Goal: Transaction & Acquisition: Purchase product/service

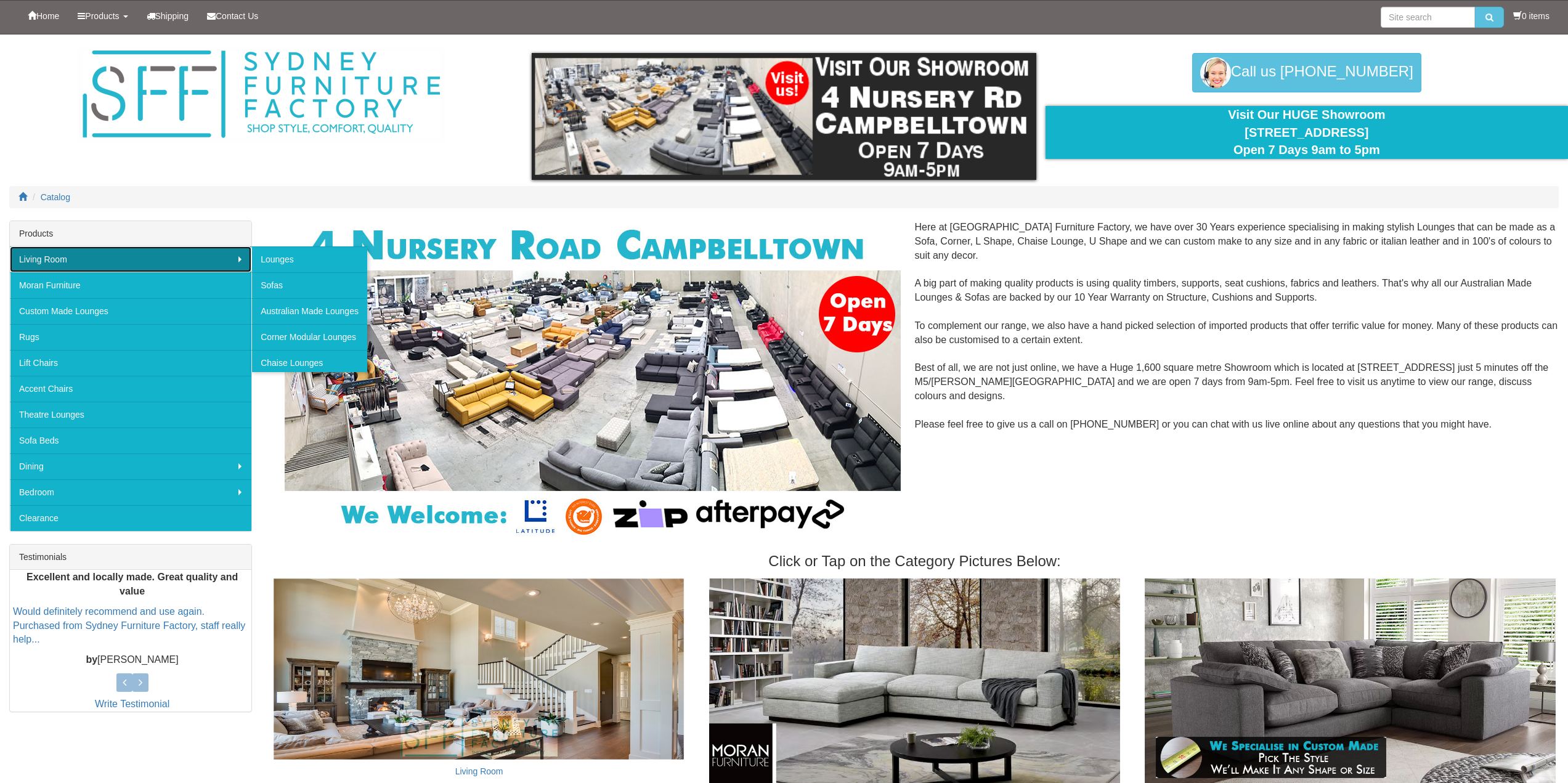
click at [72, 258] on link "Living Room" at bounding box center [131, 259] width 241 height 26
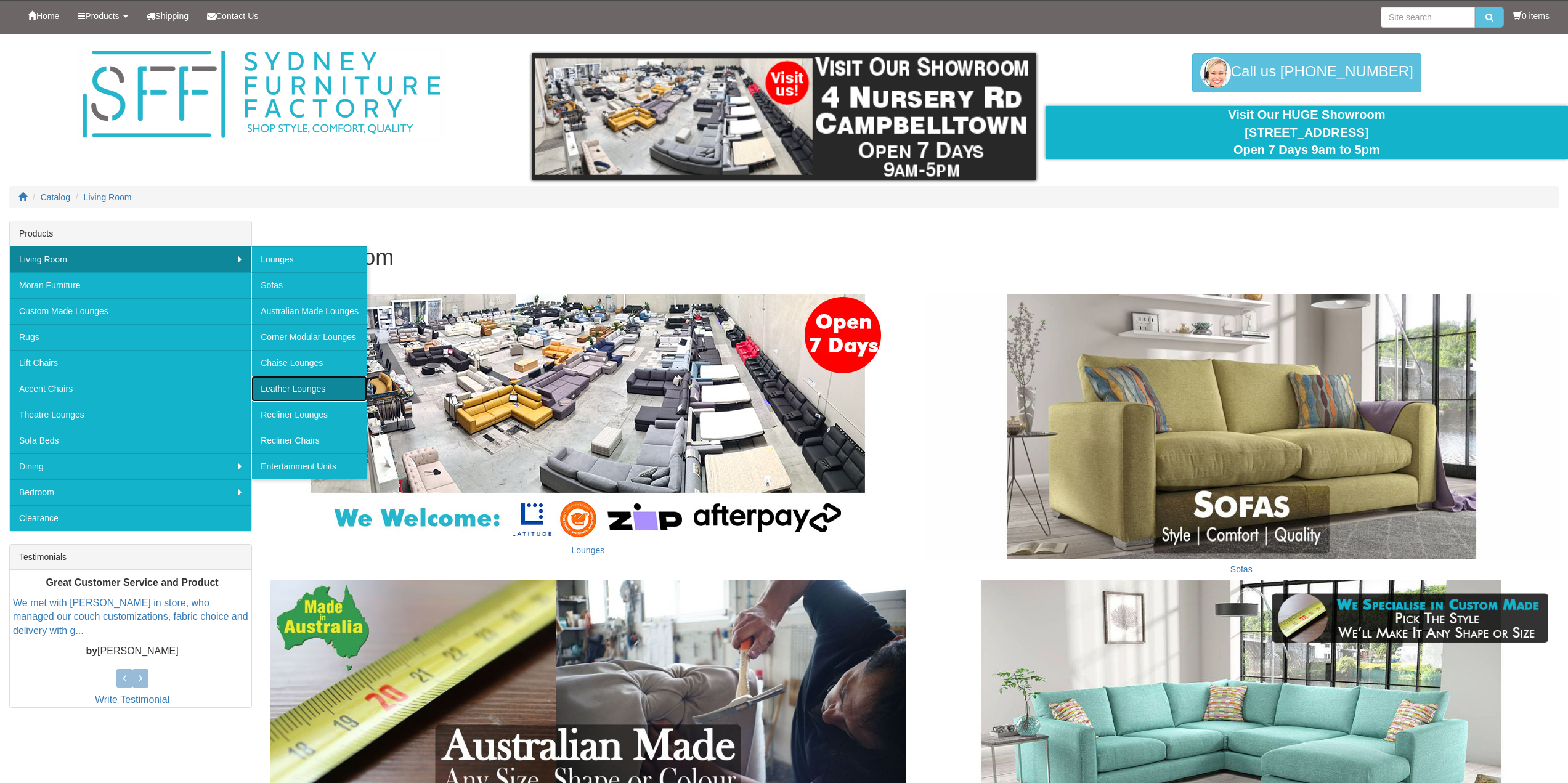
click at [305, 390] on link "Leather Lounges" at bounding box center [309, 388] width 116 height 26
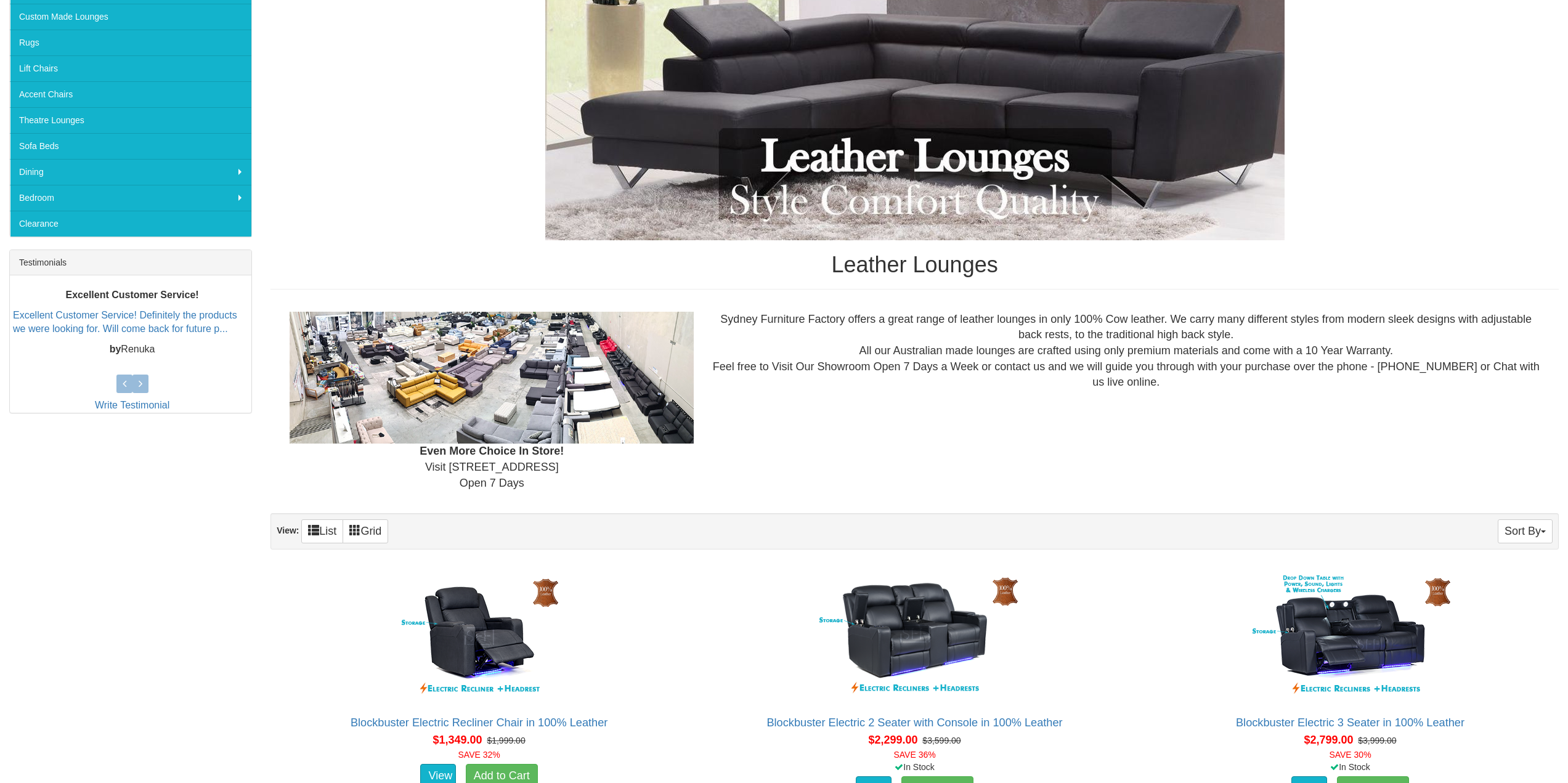
scroll to position [370, 0]
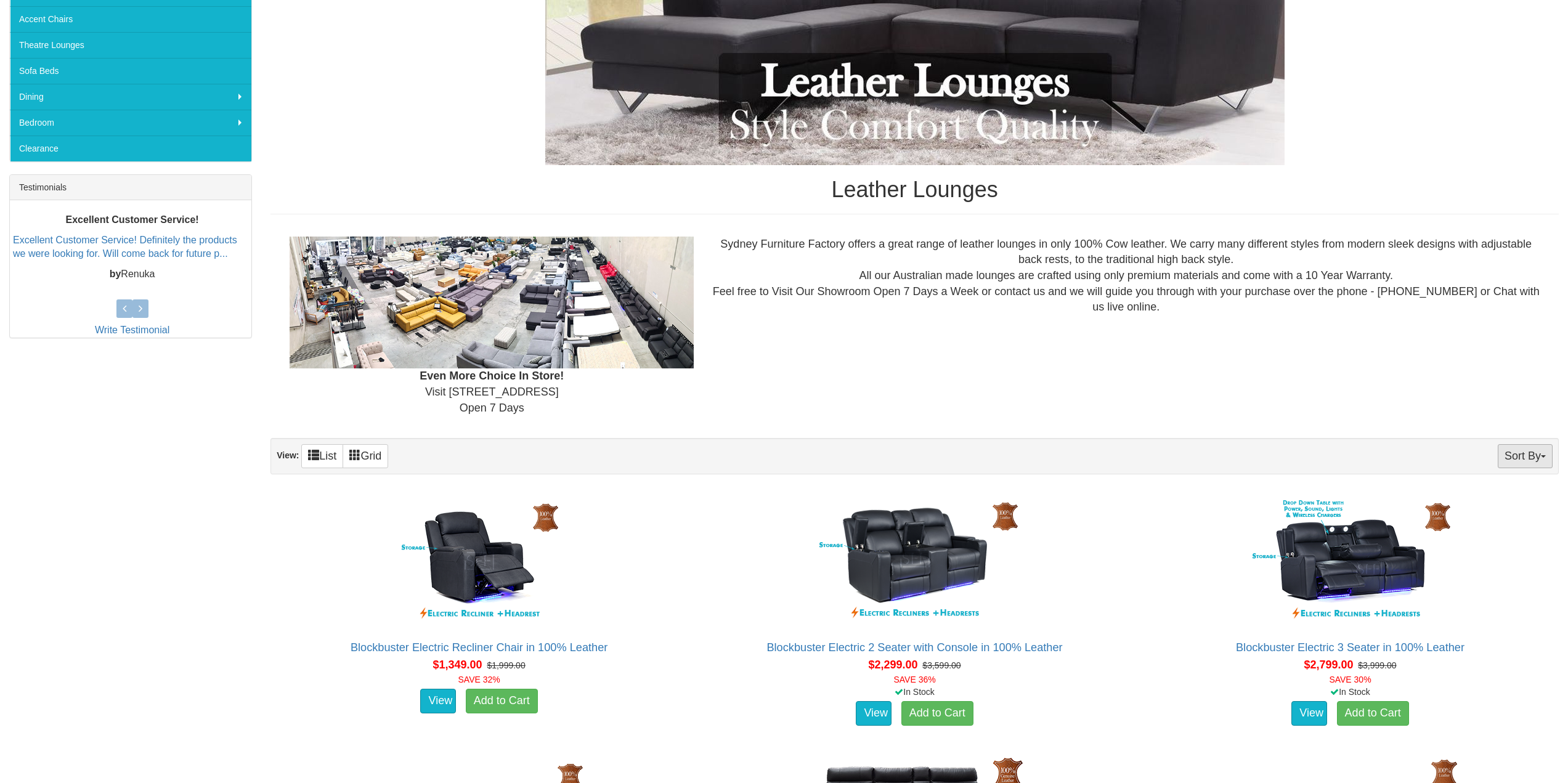
click at [1520, 451] on button "Sort By" at bounding box center [1525, 456] width 55 height 24
click at [1426, 422] on div "Even More Choice In Store! Visit 4 Nursery Rd, Campbelltown Open 7 Days Sydney …" at bounding box center [914, 326] width 1288 height 199
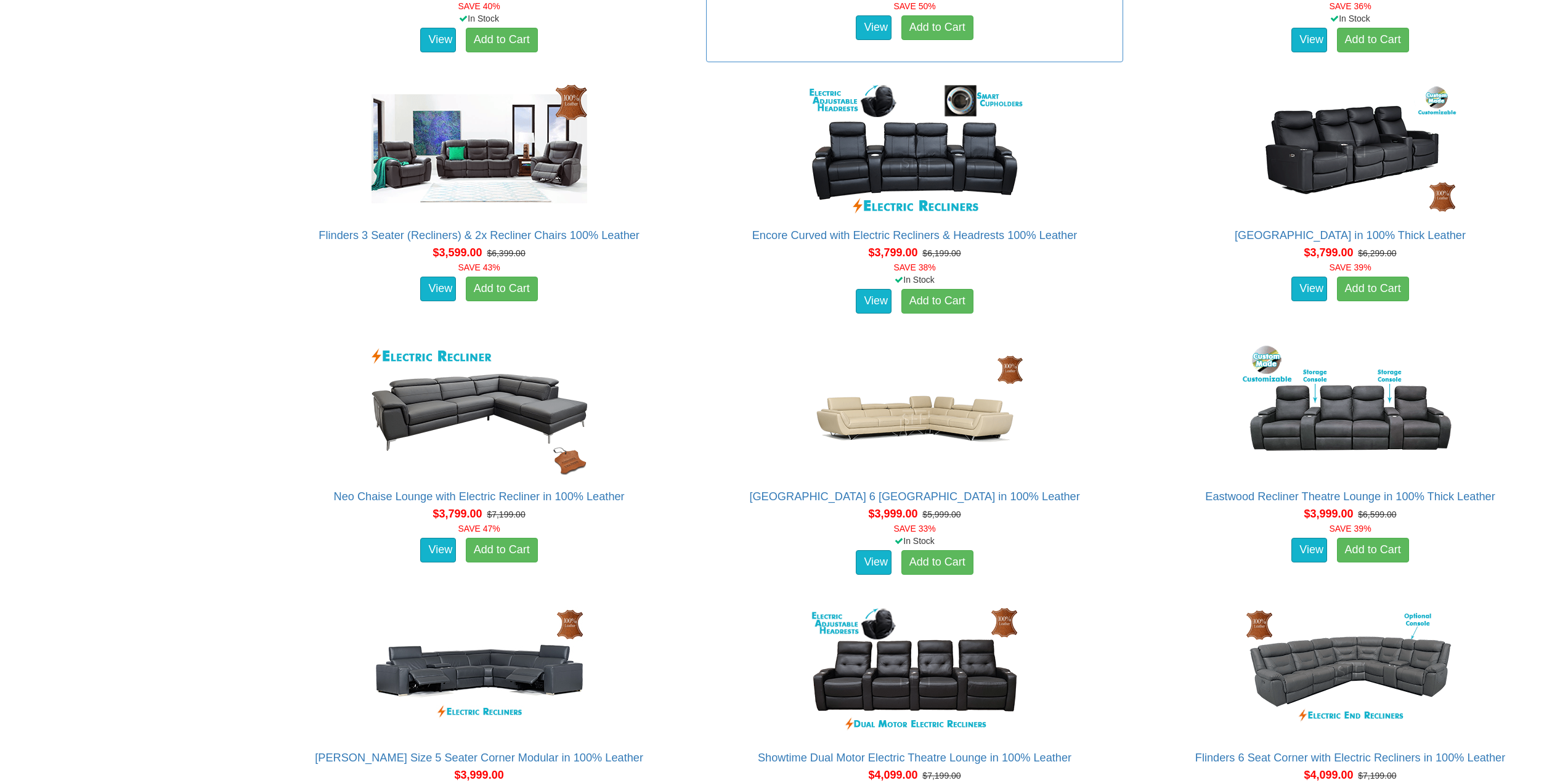
scroll to position [1416, 0]
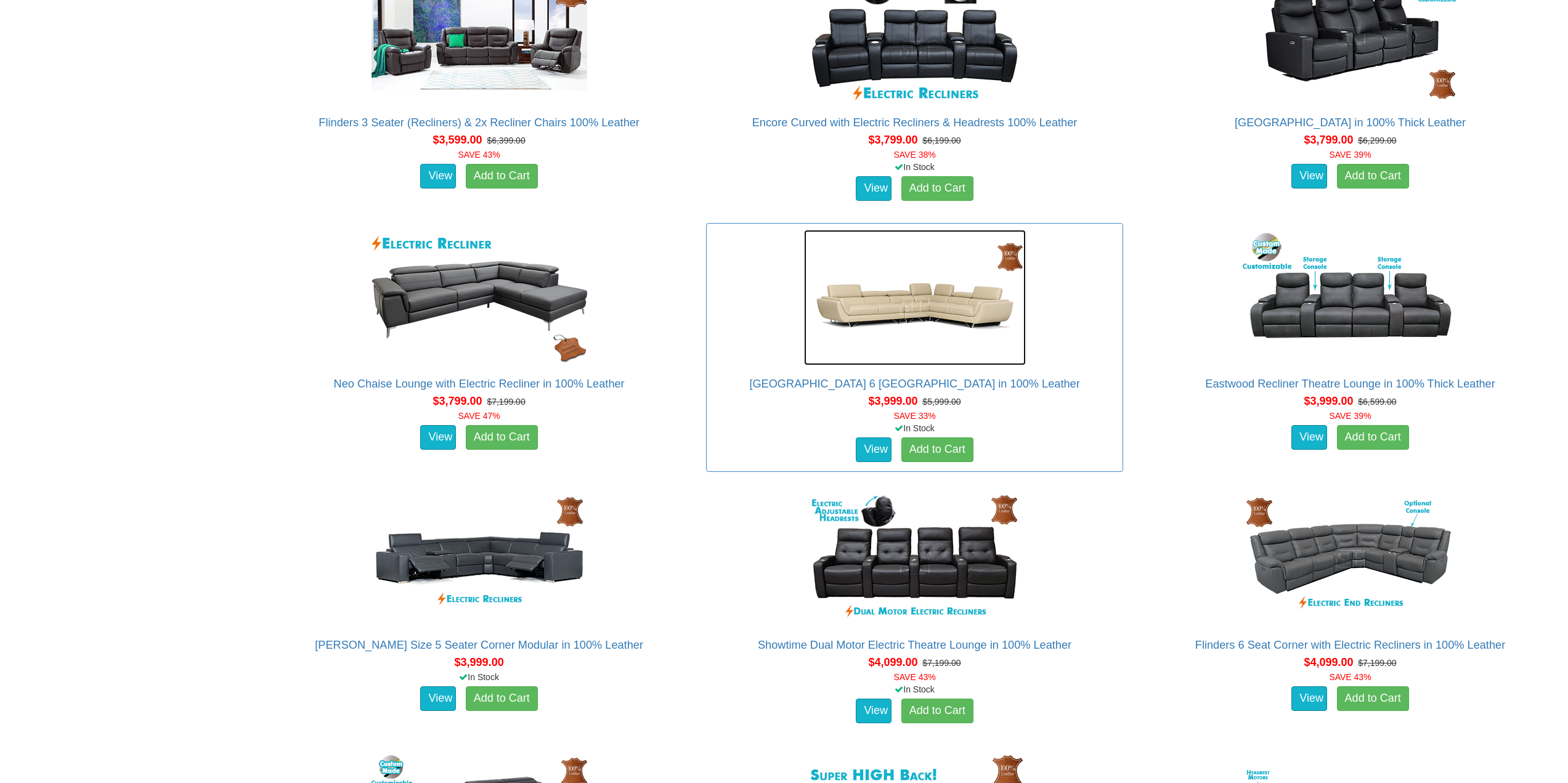
click at [856, 296] on img at bounding box center [915, 298] width 222 height 136
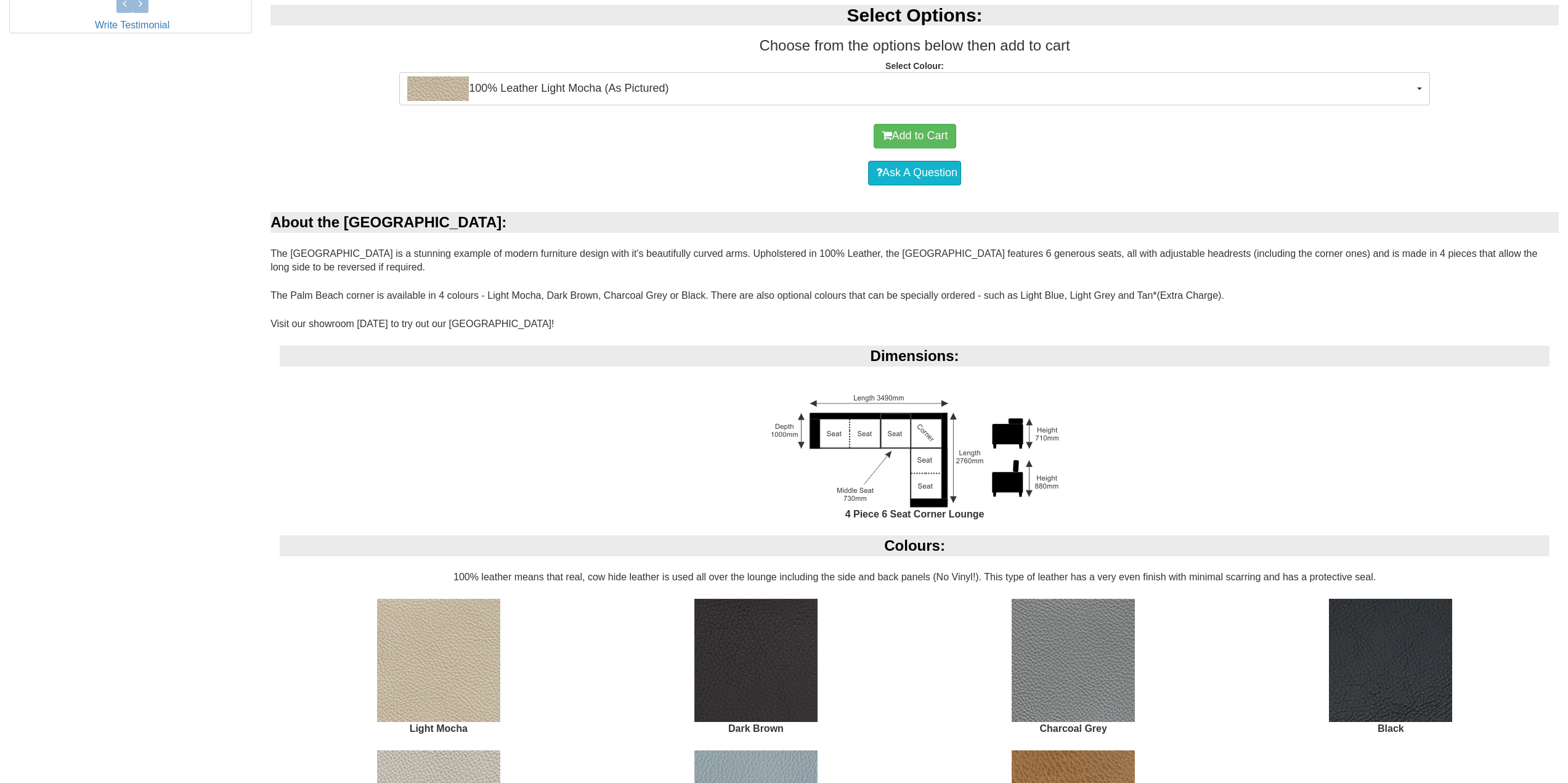
scroll to position [800, 0]
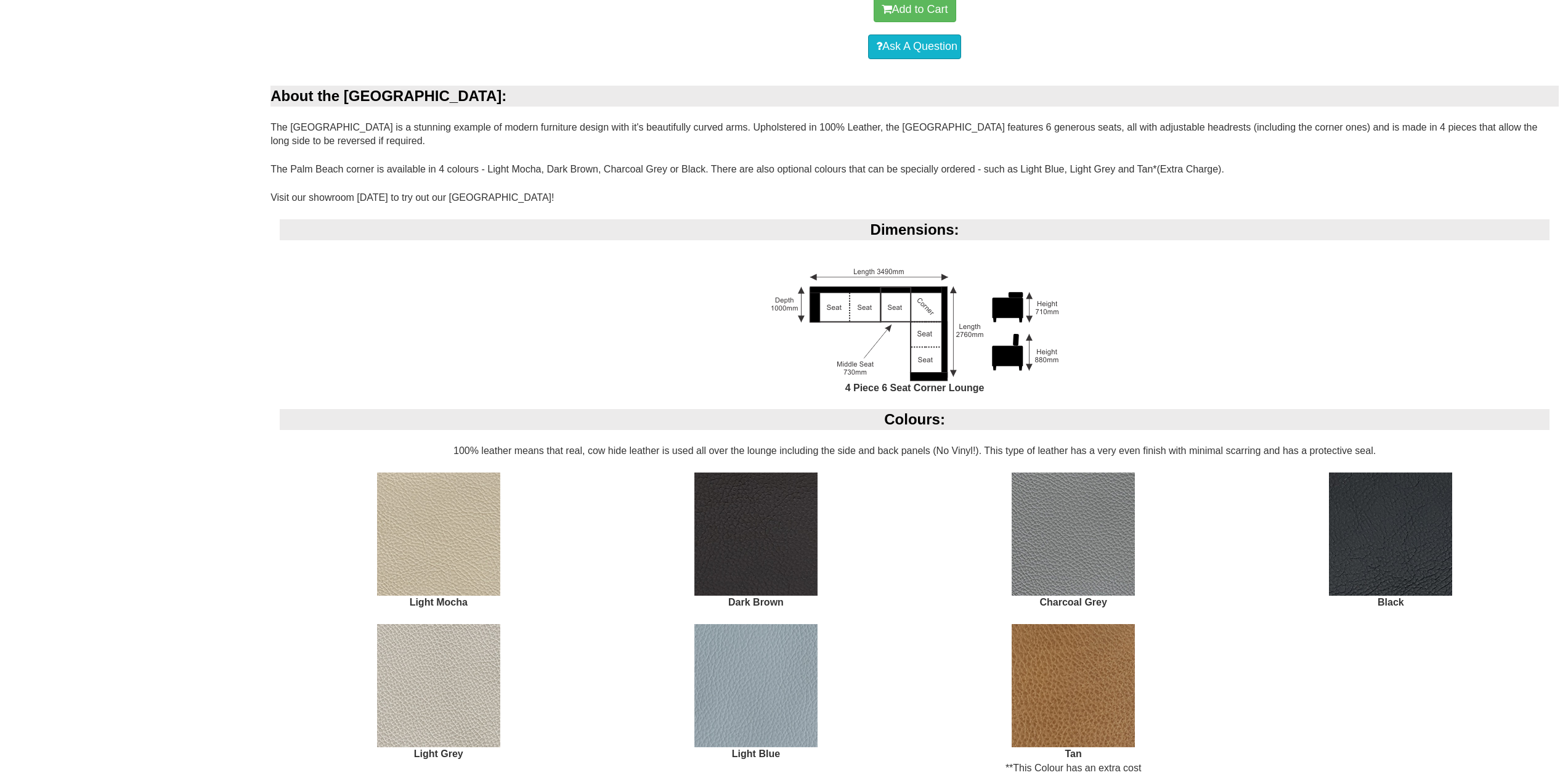
click at [1059, 513] on img at bounding box center [1073, 533] width 123 height 123
click at [1084, 546] on img at bounding box center [1073, 533] width 123 height 123
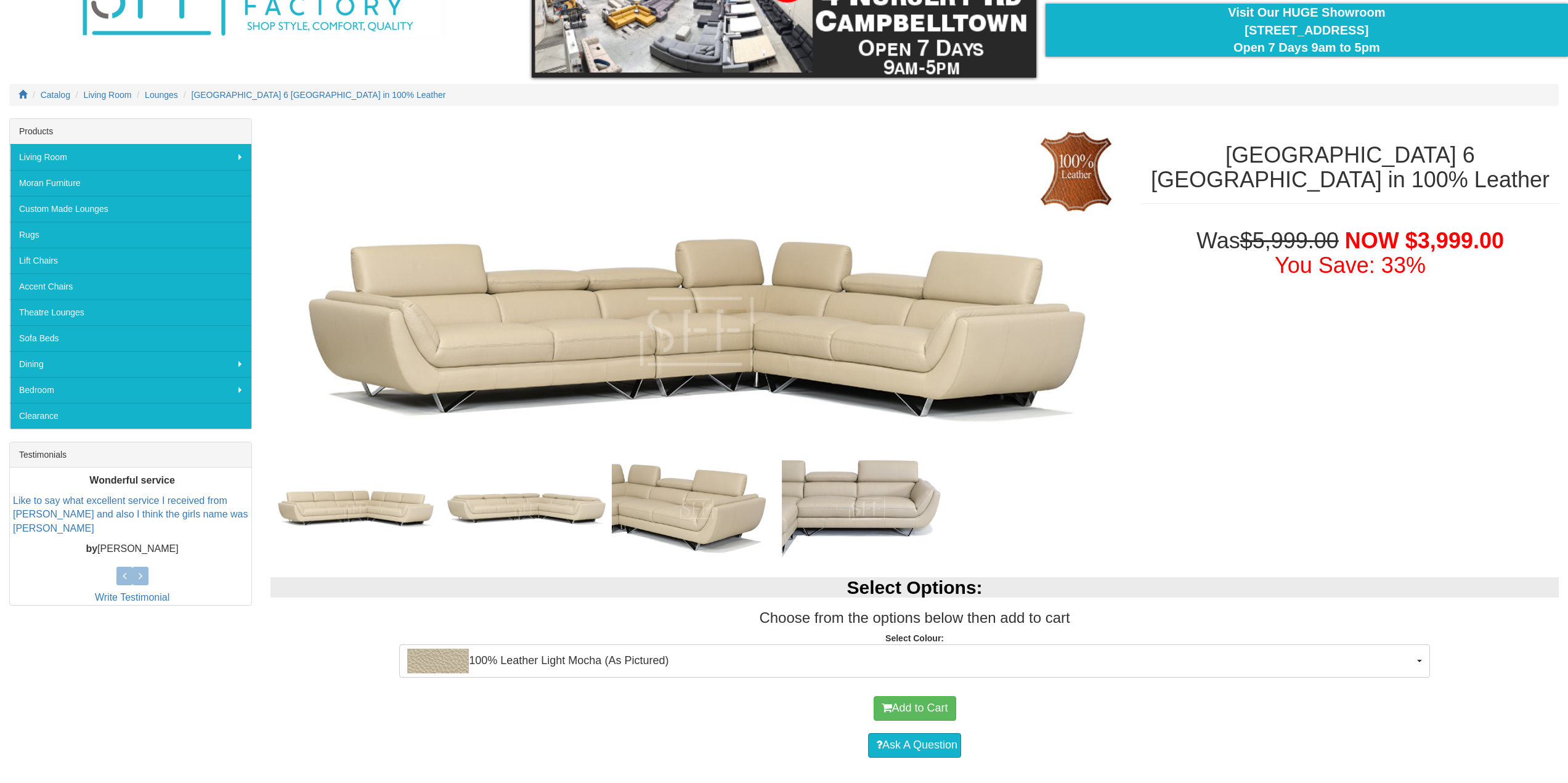
scroll to position [0, 0]
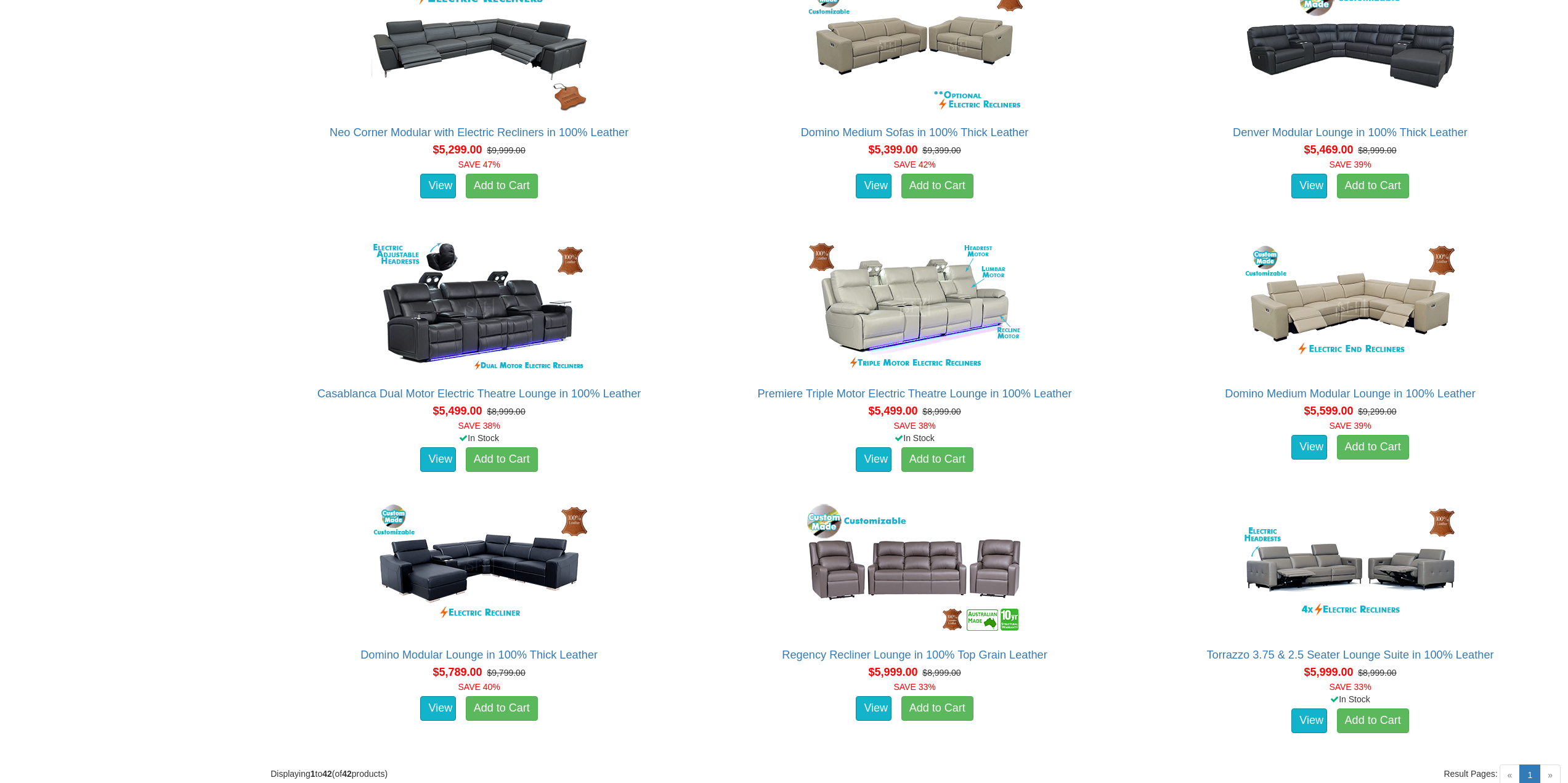
scroll to position [4003, 0]
